Goal: Task Accomplishment & Management: Manage account settings

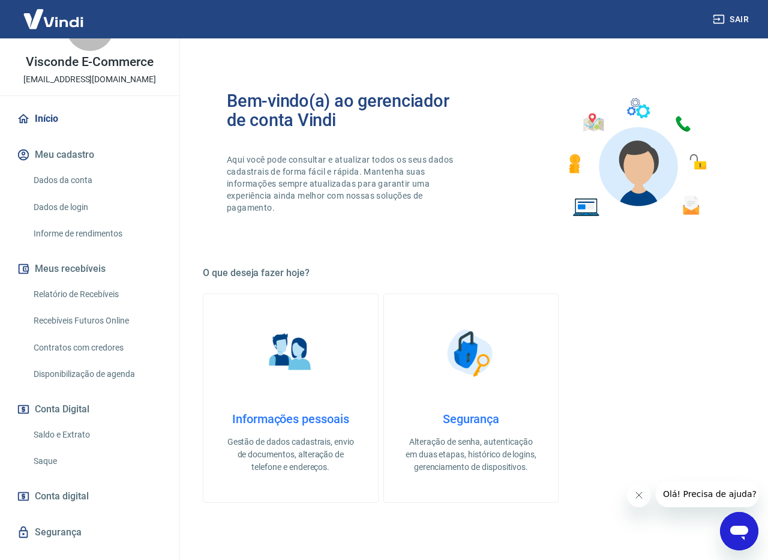
scroll to position [67, 0]
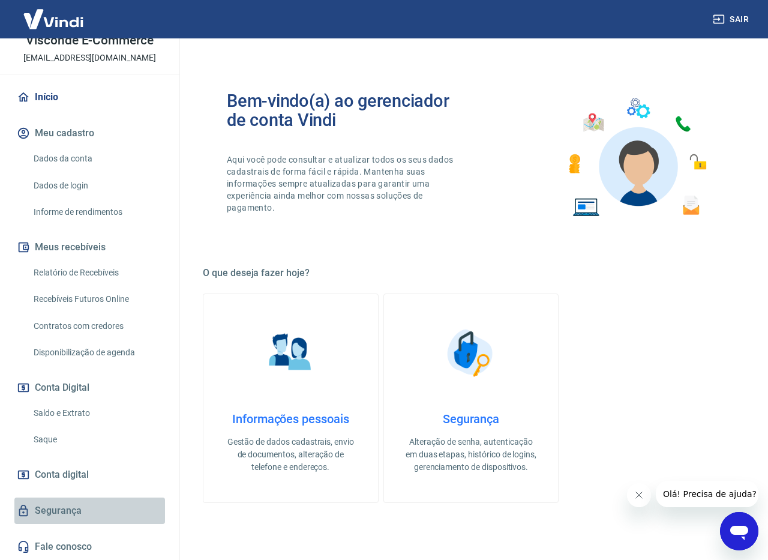
click at [67, 518] on link "Segurança" at bounding box center [89, 510] width 151 height 26
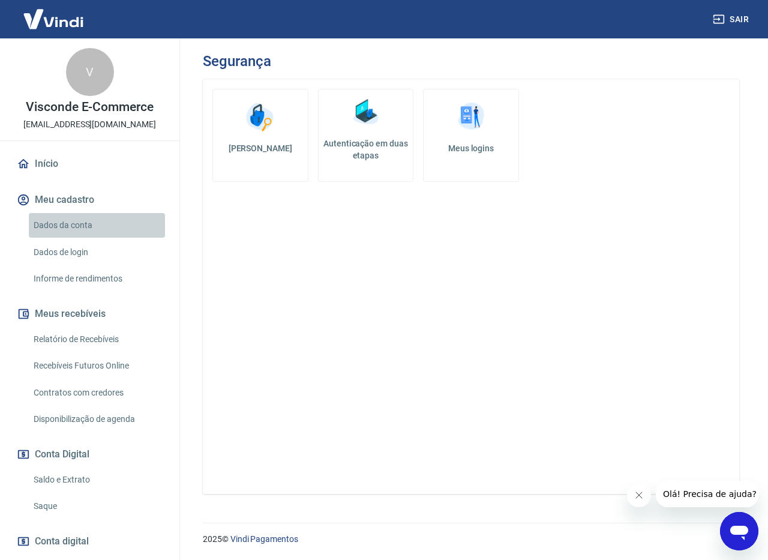
click at [95, 230] on link "Dados da conta" at bounding box center [97, 225] width 136 height 25
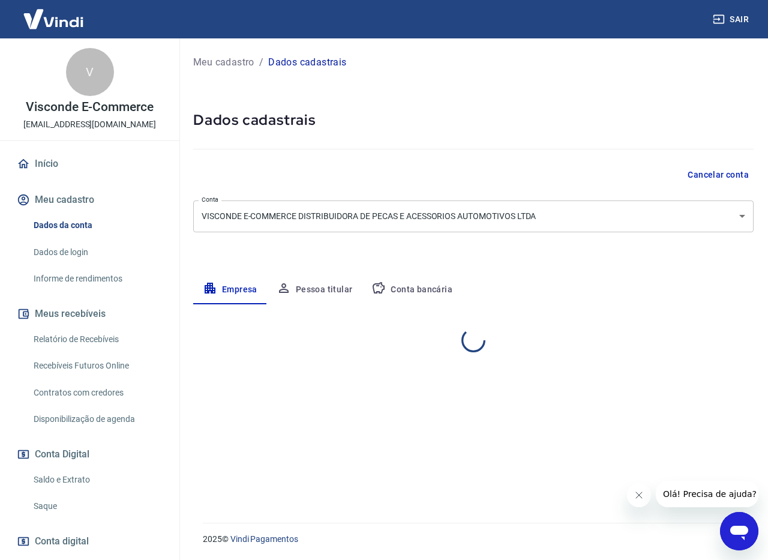
select select "SP"
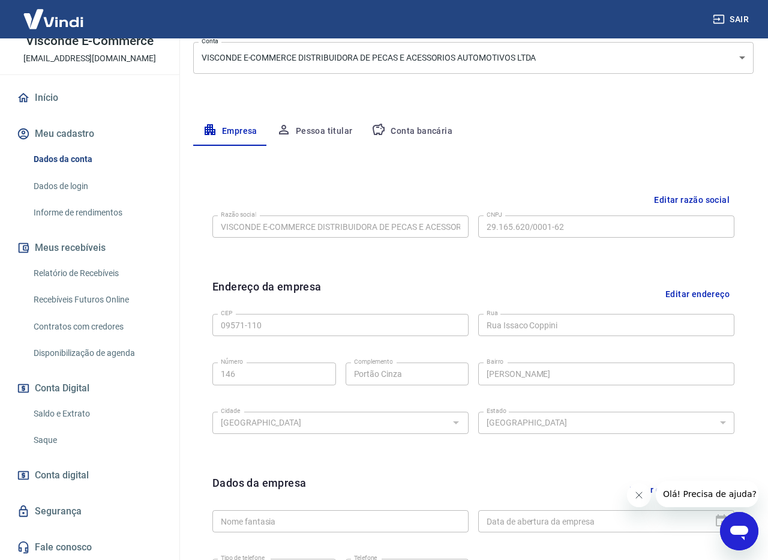
scroll to position [67, 0]
click at [77, 507] on link "Segurança" at bounding box center [89, 510] width 151 height 26
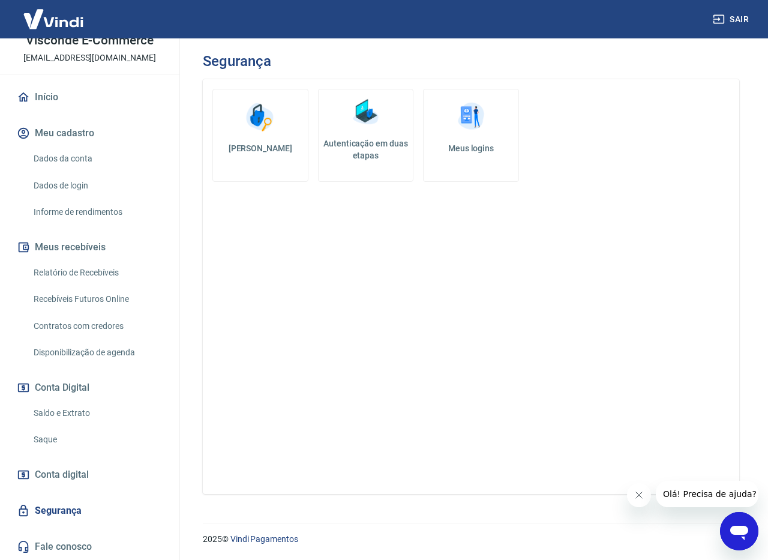
click at [72, 475] on span "Conta digital" at bounding box center [62, 474] width 54 height 17
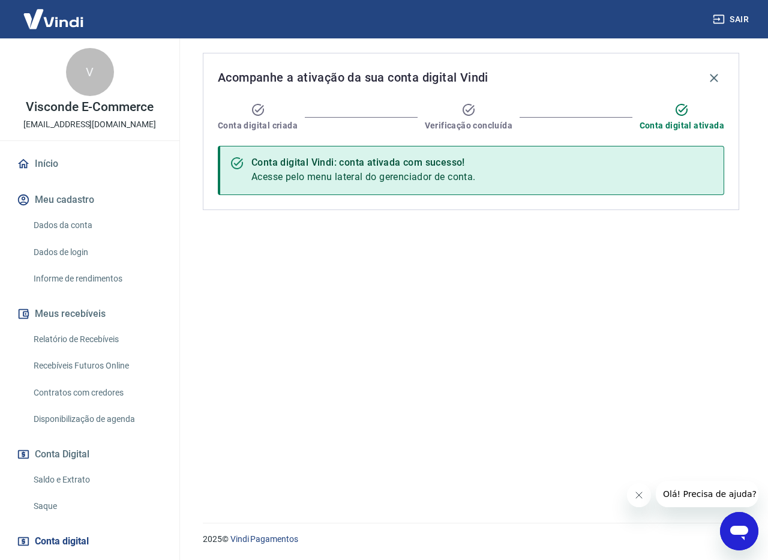
click at [73, 229] on link "Dados da conta" at bounding box center [97, 225] width 136 height 25
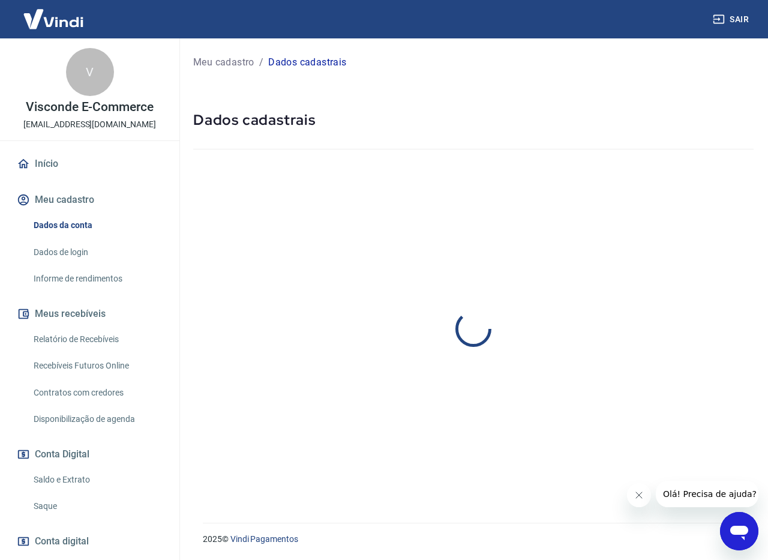
select select "SP"
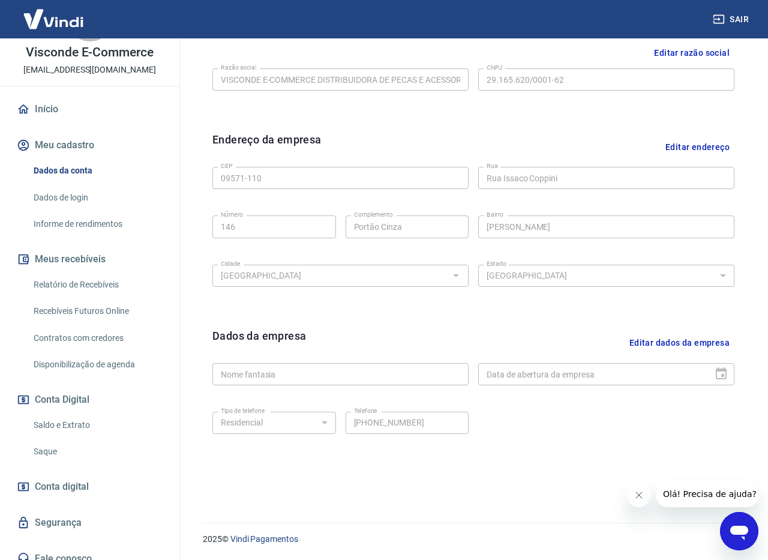
scroll to position [67, 0]
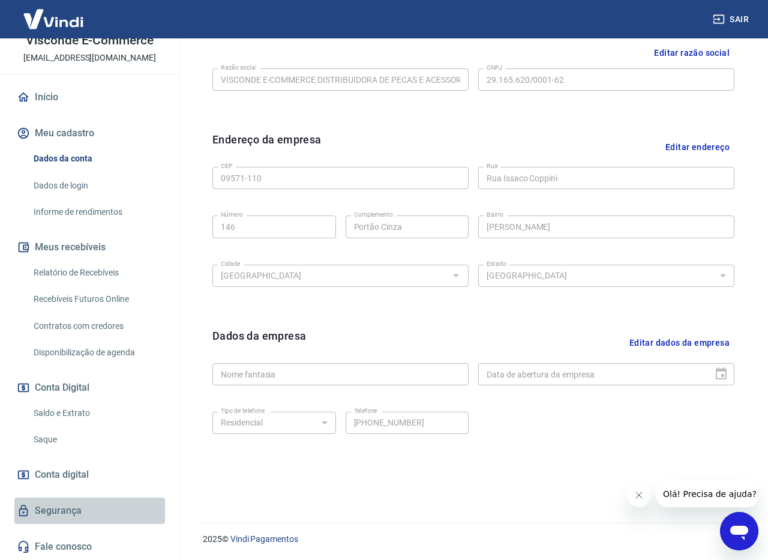
click at [71, 511] on link "Segurança" at bounding box center [89, 510] width 151 height 26
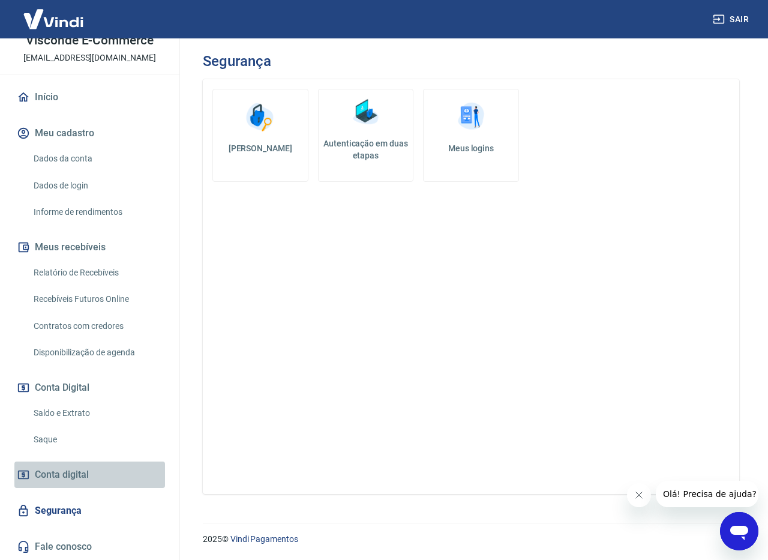
click at [75, 476] on span "Conta digital" at bounding box center [62, 474] width 54 height 17
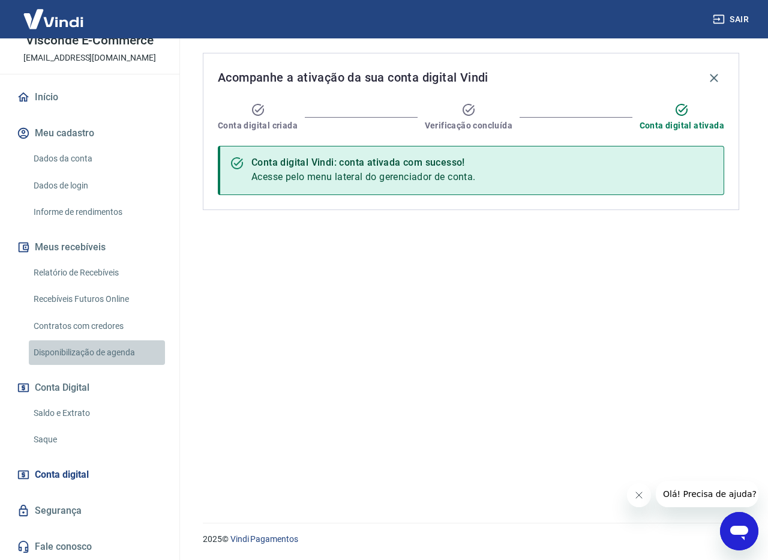
click at [92, 356] on link "Disponibilização de agenda" at bounding box center [97, 352] width 136 height 25
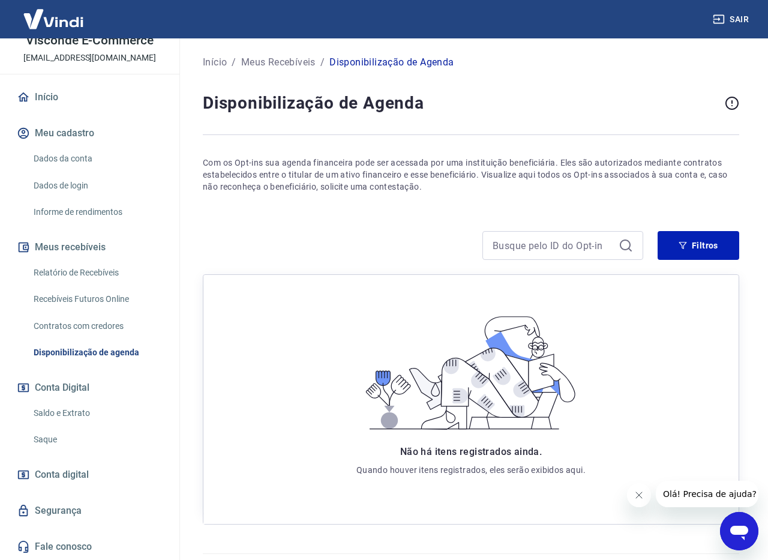
click at [82, 166] on link "Dados da conta" at bounding box center [97, 158] width 136 height 25
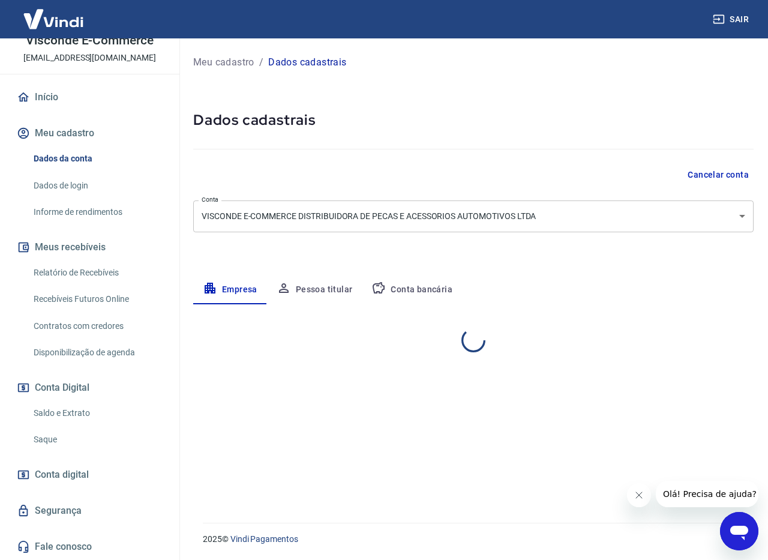
select select "SP"
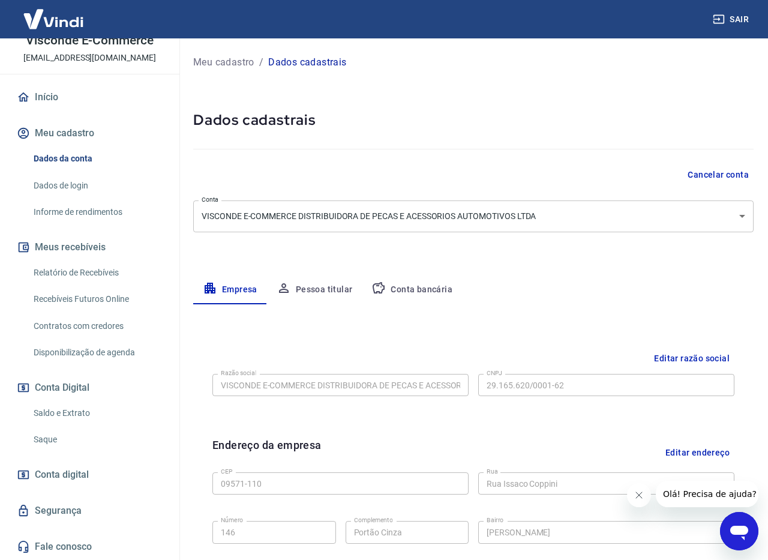
click at [511, 221] on body "Sair V Visconde E-Commerce [EMAIL_ADDRESS][DOMAIN_NAME] Início Meu cadastro Dad…" at bounding box center [384, 280] width 768 height 560
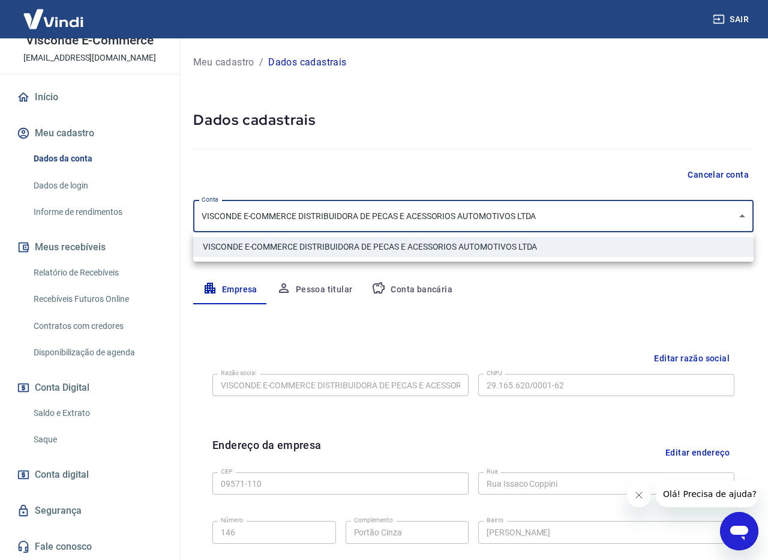
click at [476, 251] on li "VISCONDE E-COMMERCE DISTRIBUIDORA DE PECAS E ACESSORIOS AUTOMOTIVOS LTDA" at bounding box center [473, 247] width 560 height 20
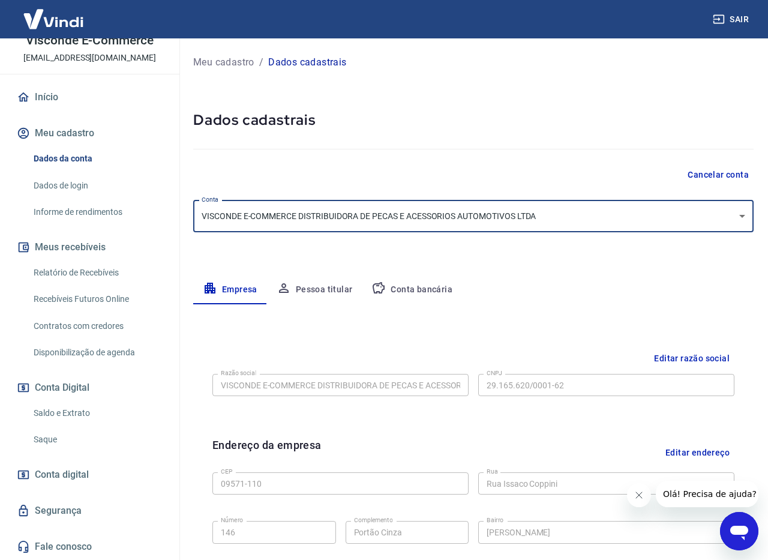
click at [315, 289] on button "Pessoa titular" at bounding box center [314, 289] width 95 height 29
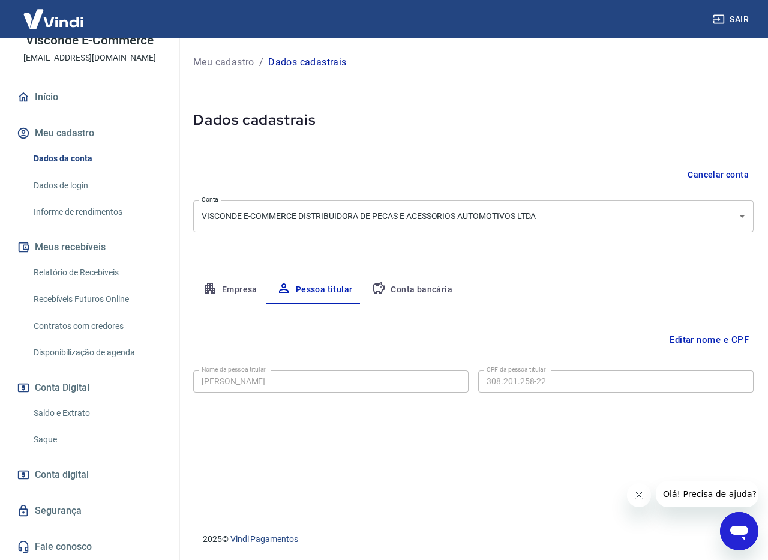
click at [448, 293] on button "Conta bancária" at bounding box center [412, 289] width 100 height 29
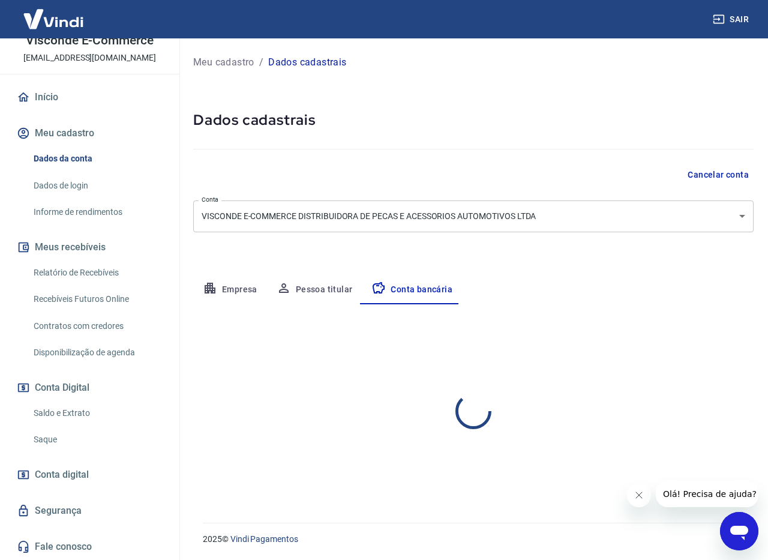
select select "1"
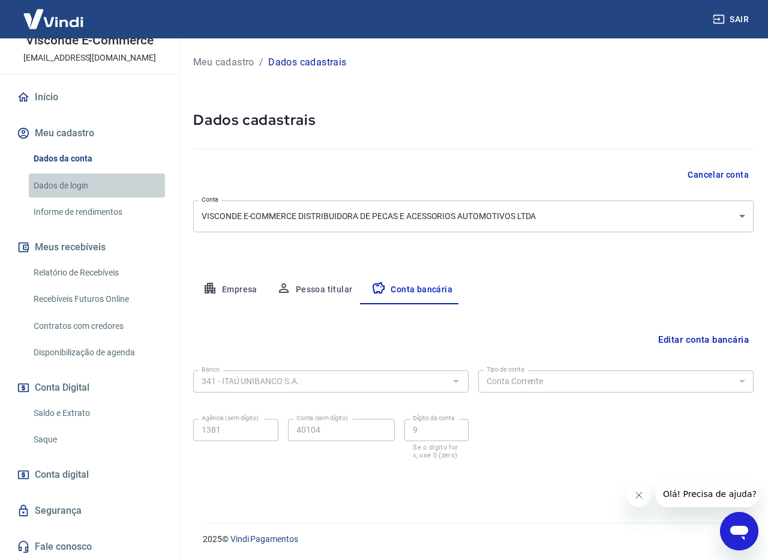
click at [94, 179] on link "Dados de login" at bounding box center [97, 185] width 136 height 25
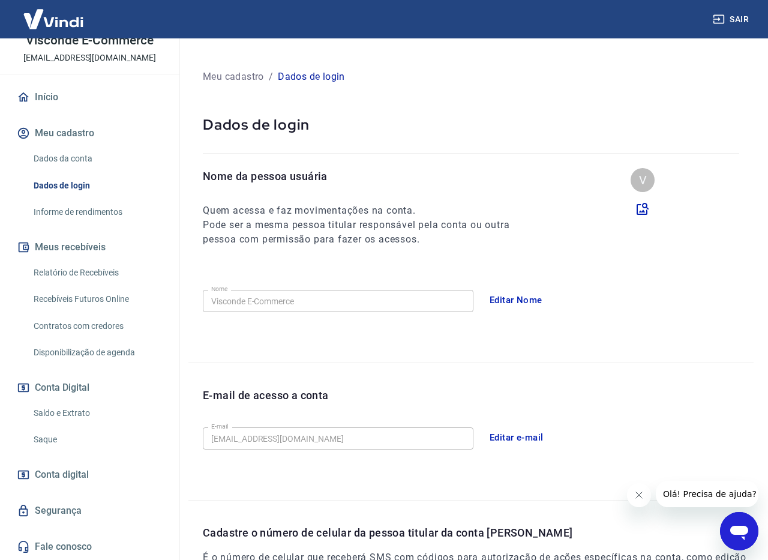
click at [44, 104] on link "Início" at bounding box center [89, 97] width 151 height 26
